Goal: Find specific page/section: Find specific page/section

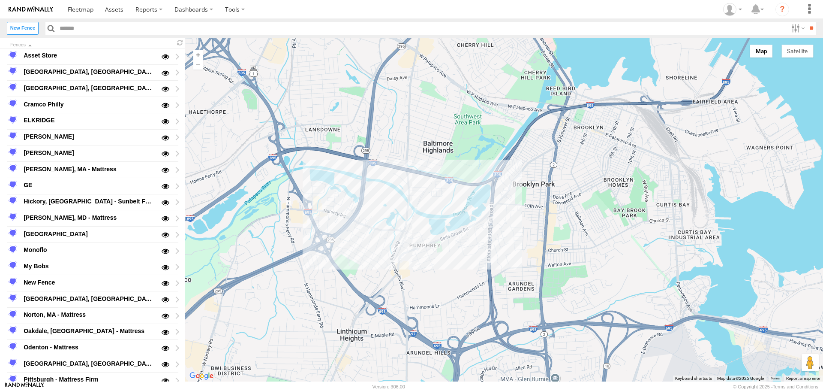
scroll to position [100, 0]
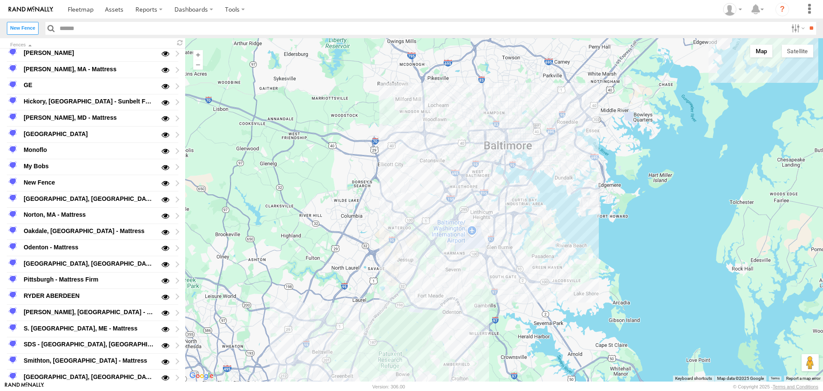
click at [66, 28] on input "text" at bounding box center [422, 28] width 731 height 12
click at [69, 28] on input "text" at bounding box center [422, 28] width 731 height 12
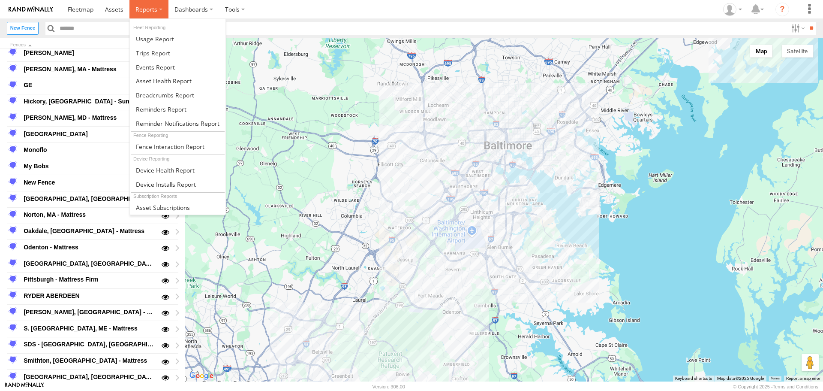
drag, startPoint x: 57, startPoint y: 99, endPoint x: 142, endPoint y: 10, distance: 122.5
click at [142, 10] on span at bounding box center [146, 9] width 22 height 8
click at [150, 79] on span at bounding box center [164, 81] width 56 height 8
